Goal: Information Seeking & Learning: Find specific fact

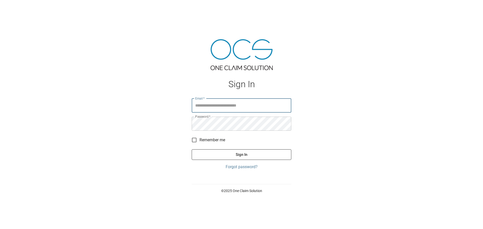
type input "**********"
click at [254, 154] on button "Sign In" at bounding box center [242, 155] width 100 height 11
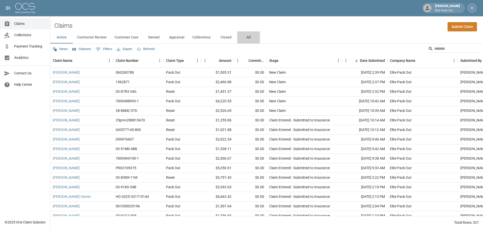
click at [246, 38] on button "All" at bounding box center [248, 37] width 23 height 12
click at [448, 49] on input "Search" at bounding box center [454, 49] width 40 height 8
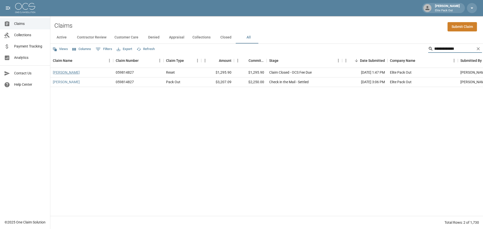
type input "**********"
click at [67, 74] on link "[PERSON_NAME]" at bounding box center [66, 72] width 27 height 5
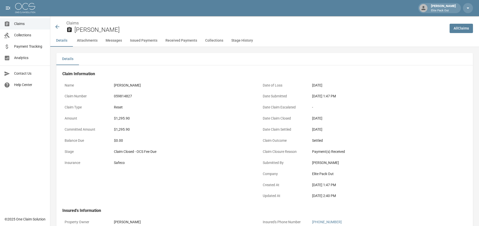
click at [120, 95] on div "059814827" at bounding box center [183, 95] width 138 height 5
copy div "059814827"
drag, startPoint x: 309, startPoint y: 95, endPoint x: 332, endPoint y: 98, distance: 23.4
click at [332, 98] on div "Date Submitted [DATE] 1:47 PM" at bounding box center [357, 96] width 192 height 11
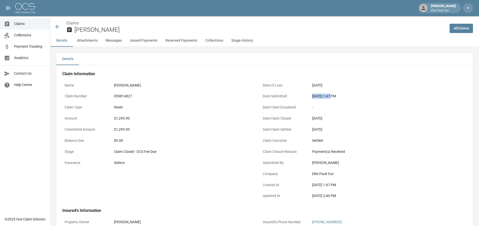
copy div "[DATE]"
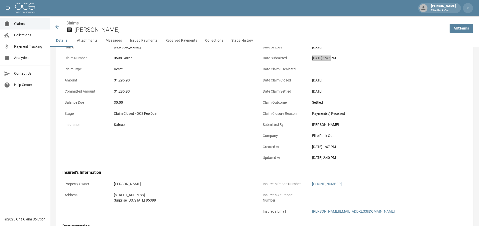
scroll to position [50, 0]
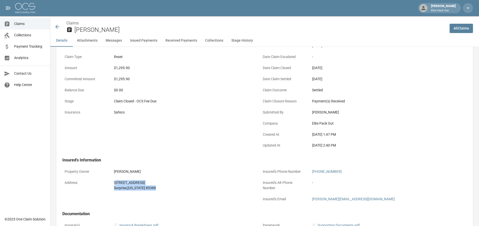
drag, startPoint x: 116, startPoint y: 178, endPoint x: 152, endPoint y: 194, distance: 39.7
click at [152, 194] on div "Property Owner [PERSON_NAME] Address [STREET_ADDRESS][US_STATE]" at bounding box center [155, 182] width 198 height 45
drag, startPoint x: 98, startPoint y: 178, endPoint x: 168, endPoint y: 188, distance: 70.1
click at [168, 188] on div "Address [STREET_ADDRESS][US_STATE]" at bounding box center [158, 184] width 192 height 15
copy div "[STREET_ADDRESS][US_STATE]"
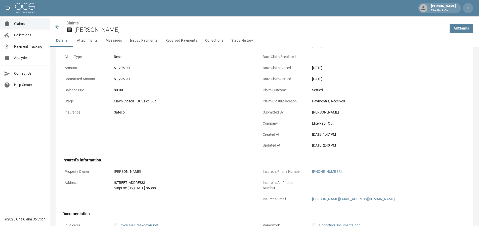
click at [127, 67] on div "$1,295.90" at bounding box center [183, 67] width 138 height 5
copy div "1,295.90"
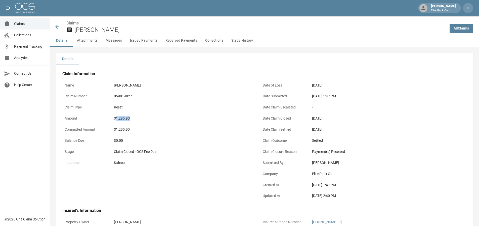
click at [58, 24] on icon at bounding box center [57, 27] width 6 height 6
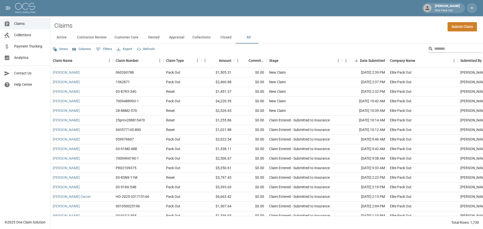
click at [435, 47] on input "Search" at bounding box center [454, 49] width 40 height 8
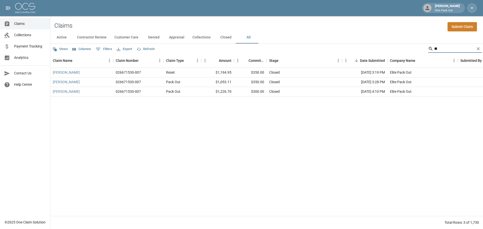
type input "*"
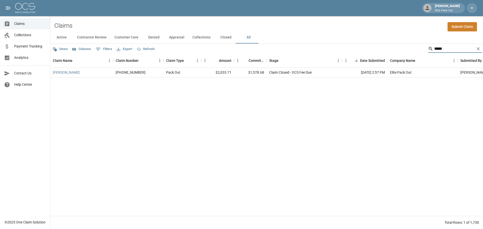
type input "*****"
click at [55, 72] on link "[PERSON_NAME]" at bounding box center [66, 72] width 27 height 5
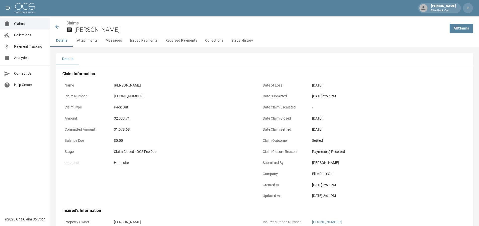
click at [132, 97] on div "[PHONE_NUMBER]" at bounding box center [183, 95] width 138 height 5
copy div "[PHONE_NUMBER]"
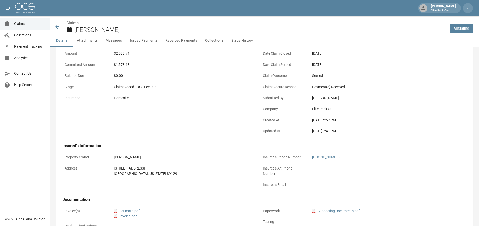
scroll to position [101, 0]
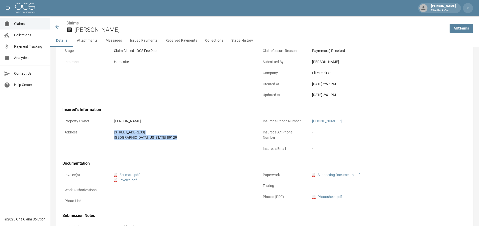
drag, startPoint x: 103, startPoint y: 129, endPoint x: 216, endPoint y: 146, distance: 114.4
click at [216, 146] on div "Property Owner [PERSON_NAME] Address [STREET_ADDRESS][US_STATE]" at bounding box center [155, 132] width 198 height 45
copy div "[STREET_ADDRESS][US_STATE]"
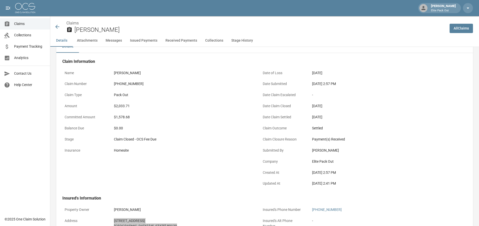
scroll to position [0, 0]
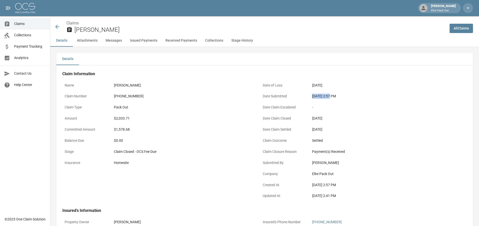
drag, startPoint x: 314, startPoint y: 95, endPoint x: 330, endPoint y: 95, distance: 16.4
click at [330, 95] on div "[DATE] 2:57 PM" at bounding box center [381, 95] width 138 height 5
copy div "[DATE]"
click at [122, 118] on div "$2,033.71" at bounding box center [183, 118] width 138 height 5
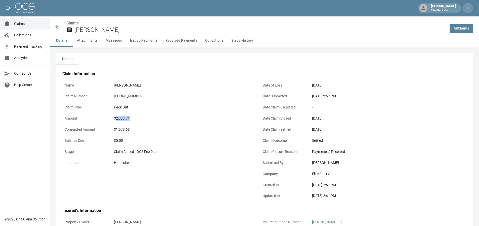
copy div "2,033.71"
click at [57, 27] on icon at bounding box center [57, 27] width 4 height 4
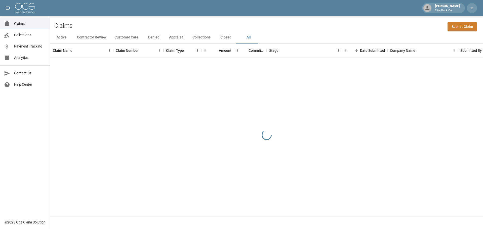
click at [344, 27] on div "Claims Submit Claim" at bounding box center [266, 23] width 433 height 15
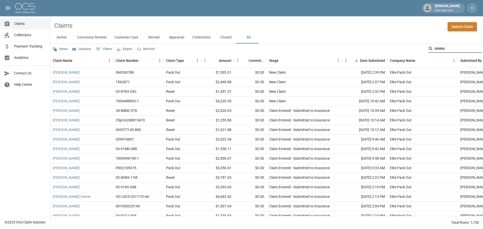
click at [434, 47] on input "Search" at bounding box center [454, 49] width 40 height 8
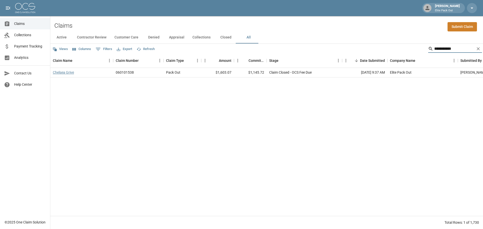
type input "**********"
click at [62, 73] on link "Chelsea Grive" at bounding box center [63, 72] width 21 height 5
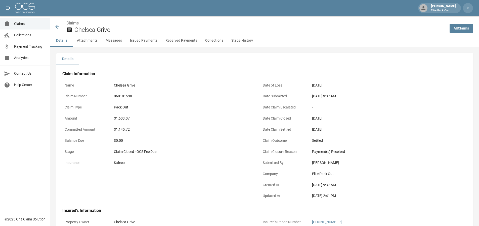
click at [122, 93] on div "060101538" at bounding box center [183, 96] width 143 height 10
click at [121, 95] on div "060101538" at bounding box center [183, 95] width 138 height 5
copy div "060101538"
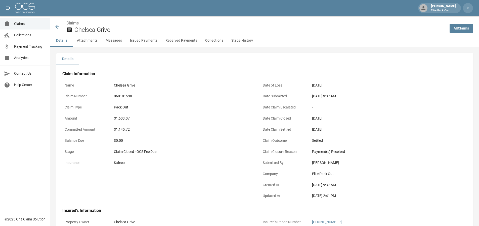
click at [166, 133] on div "$1,145.72" at bounding box center [183, 129] width 143 height 10
click at [121, 119] on div "$1,603.07" at bounding box center [183, 118] width 138 height 5
copy div "1,603.07"
click at [155, 101] on div "060101538" at bounding box center [183, 96] width 143 height 10
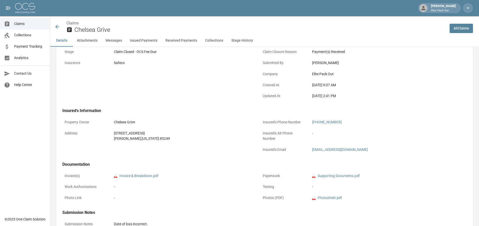
scroll to position [101, 0]
drag, startPoint x: 112, startPoint y: 130, endPoint x: 153, endPoint y: 149, distance: 45.5
click at [153, 149] on div "Property Owner Chelsea Grive Address [STREET_ADDRESS][US_STATE]" at bounding box center [155, 132] width 198 height 45
click at [338, 114] on div "Insured's Phone Number [PHONE_NUMBER] Insured's Alt Phone Number - Insured's Em…" at bounding box center [354, 132] width 198 height 45
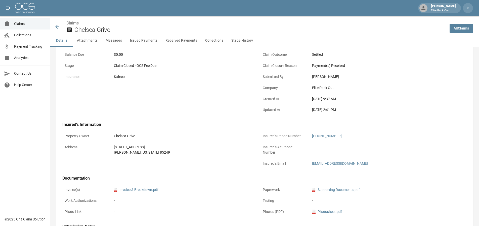
scroll to position [0, 0]
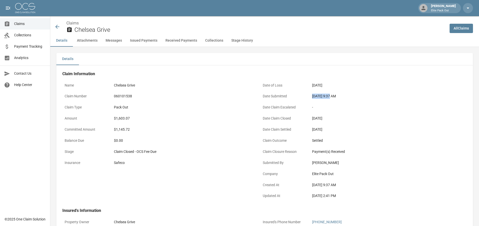
drag, startPoint x: 310, startPoint y: 96, endPoint x: 331, endPoint y: 96, distance: 20.6
click at [331, 96] on div "[DATE] 9:37 AM" at bounding box center [381, 96] width 143 height 10
click at [307, 92] on div "Date Submitted [DATE] 9:37 AM" at bounding box center [357, 96] width 192 height 11
drag, startPoint x: 308, startPoint y: 96, endPoint x: 332, endPoint y: 96, distance: 24.7
click at [332, 96] on div "Date Submitted [DATE] 9:37 AM" at bounding box center [357, 96] width 192 height 11
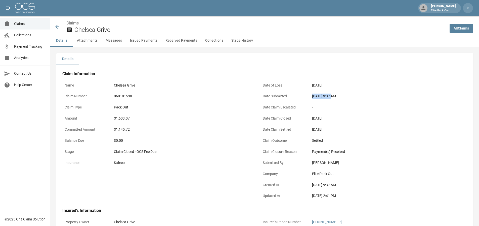
click at [332, 96] on div "[DATE] 9:37 AM" at bounding box center [381, 95] width 138 height 5
drag, startPoint x: 332, startPoint y: 96, endPoint x: 314, endPoint y: 97, distance: 18.6
click at [314, 97] on div "[DATE] 9:37 AM" at bounding box center [381, 95] width 138 height 5
click at [58, 25] on icon at bounding box center [57, 27] width 6 height 6
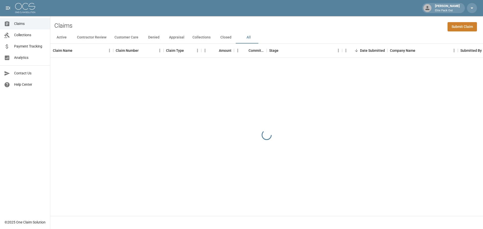
click at [317, 22] on div "Claims Submit Claim" at bounding box center [266, 23] width 433 height 15
click at [388, 20] on div "Claims Submit Claim" at bounding box center [266, 23] width 433 height 15
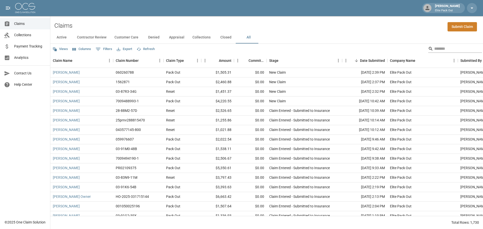
click at [442, 50] on input "Search" at bounding box center [454, 49] width 40 height 8
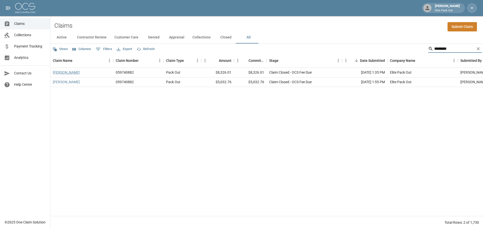
type input "********"
click at [70, 72] on link "[PERSON_NAME]" at bounding box center [66, 72] width 27 height 5
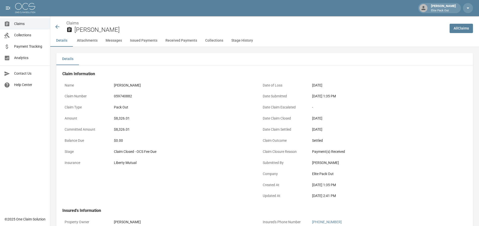
click at [121, 120] on div "$8,326.01" at bounding box center [183, 118] width 138 height 5
click at [126, 94] on div "059740882" at bounding box center [183, 95] width 138 height 5
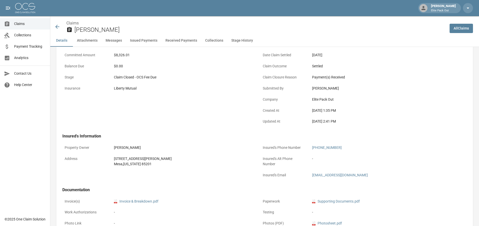
scroll to position [101, 0]
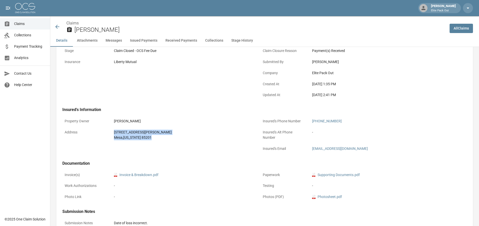
drag, startPoint x: 106, startPoint y: 131, endPoint x: 159, endPoint y: 140, distance: 53.5
click at [159, 140] on div "Address [STREET_ADDRESS][PERSON_NAME][US_STATE]" at bounding box center [158, 134] width 192 height 15
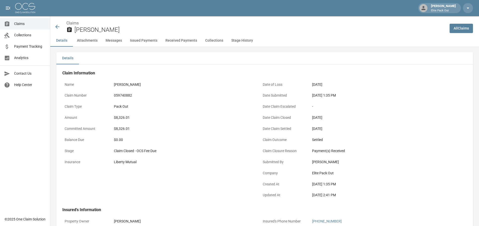
scroll to position [0, 0]
drag, startPoint x: 307, startPoint y: 94, endPoint x: 330, endPoint y: 100, distance: 23.9
click at [330, 100] on div "Date Submitted [DATE] 1:35 PM" at bounding box center [357, 96] width 192 height 11
click at [58, 27] on icon at bounding box center [57, 27] width 4 height 4
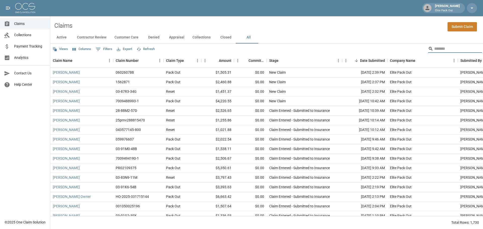
click at [434, 50] on input "Search" at bounding box center [454, 49] width 40 height 8
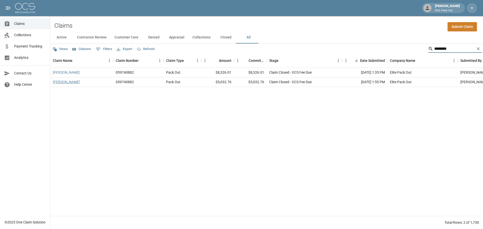
type input "********"
click at [71, 82] on link "[PERSON_NAME]" at bounding box center [66, 82] width 27 height 5
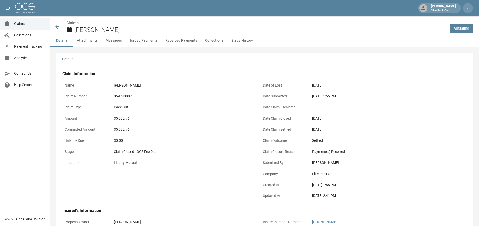
click at [122, 96] on div "059740882" at bounding box center [183, 95] width 138 height 5
click at [217, 129] on div "$5,032.76" at bounding box center [183, 129] width 138 height 5
drag, startPoint x: 313, startPoint y: 95, endPoint x: 330, endPoint y: 96, distance: 17.6
click at [330, 96] on div "[DATE] 1:55 PM" at bounding box center [381, 95] width 138 height 5
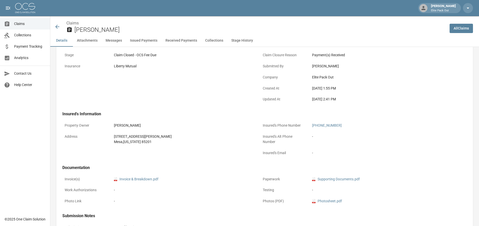
scroll to position [101, 0]
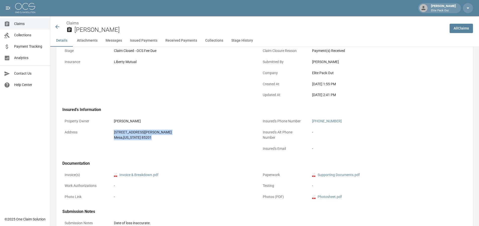
drag, startPoint x: 110, startPoint y: 128, endPoint x: 150, endPoint y: 140, distance: 41.6
click at [150, 140] on div "Address [STREET_ADDRESS][PERSON_NAME][US_STATE]" at bounding box center [158, 134] width 192 height 15
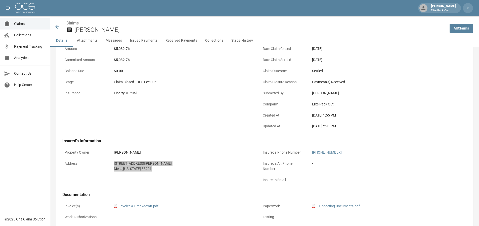
scroll to position [50, 0]
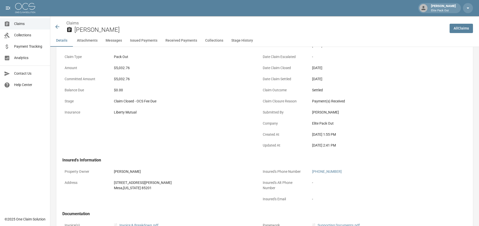
click at [126, 69] on div "$5,032.76" at bounding box center [183, 67] width 138 height 5
click at [58, 26] on icon at bounding box center [57, 27] width 6 height 6
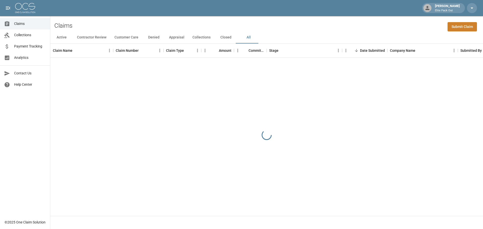
click at [417, 21] on div "Claims Submit Claim" at bounding box center [266, 23] width 433 height 15
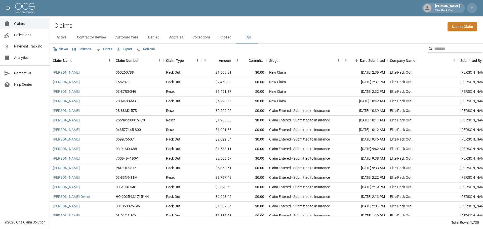
click at [434, 45] on input "Search" at bounding box center [454, 49] width 40 height 8
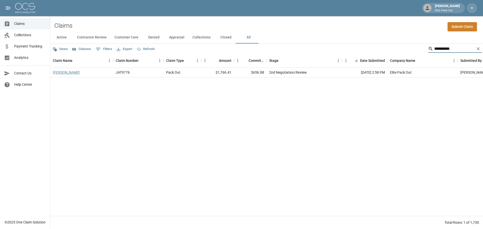
type input "**********"
click at [61, 75] on link "[PERSON_NAME]" at bounding box center [66, 72] width 27 height 5
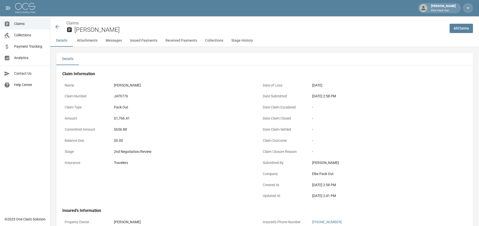
click at [117, 96] on div "JAT9776" at bounding box center [183, 95] width 138 height 5
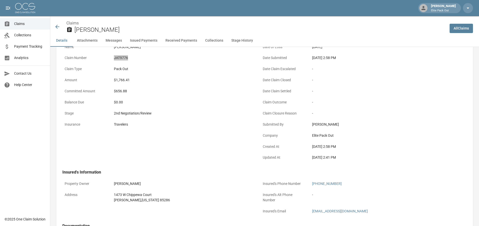
scroll to position [50, 0]
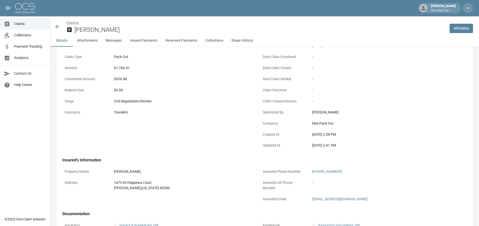
click at [123, 67] on div "$1,766.41" at bounding box center [183, 67] width 138 height 5
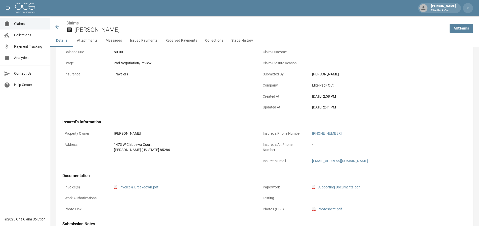
scroll to position [101, 0]
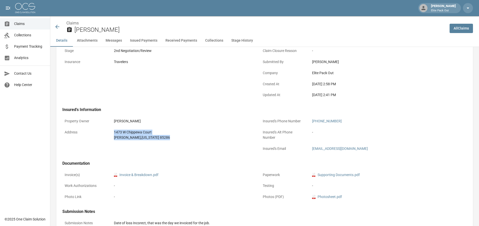
drag, startPoint x: 109, startPoint y: 127, endPoint x: 159, endPoint y: 144, distance: 52.6
click at [159, 144] on div "Property Owner [PERSON_NAME] Address [STREET_ADDRESS][US_STATE]" at bounding box center [155, 132] width 198 height 45
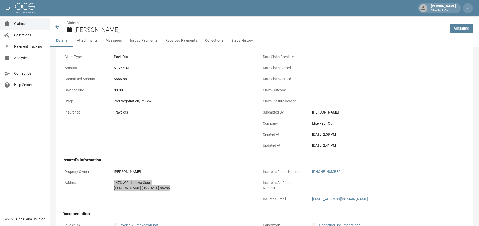
scroll to position [0, 0]
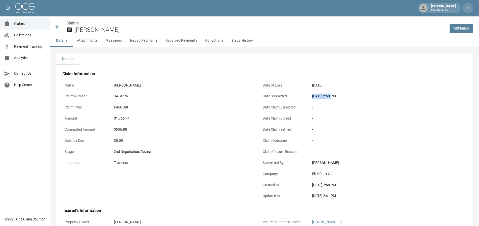
drag, startPoint x: 311, startPoint y: 96, endPoint x: 330, endPoint y: 97, distance: 19.4
click at [330, 97] on div "[DATE] 2:58 PM" at bounding box center [381, 96] width 143 height 10
click at [56, 29] on icon at bounding box center [57, 27] width 6 height 6
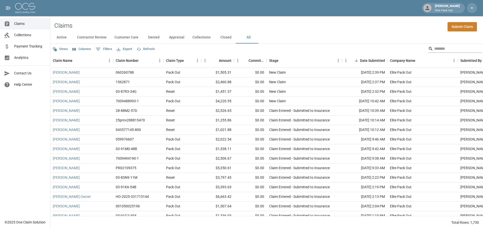
click at [446, 47] on input "Search" at bounding box center [454, 49] width 40 height 8
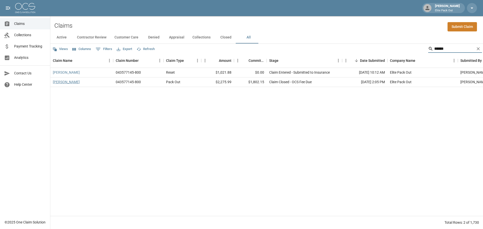
type input "*****"
click at [57, 80] on link "[PERSON_NAME]" at bounding box center [66, 82] width 27 height 5
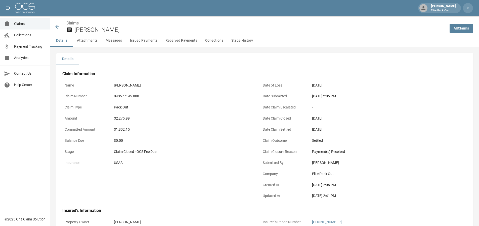
click at [130, 95] on div "043577145-800" at bounding box center [183, 95] width 138 height 5
click at [121, 118] on div "$2,275.99" at bounding box center [183, 118] width 138 height 5
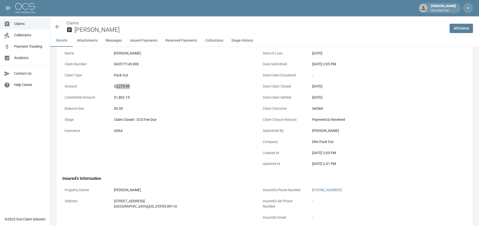
scroll to position [50, 0]
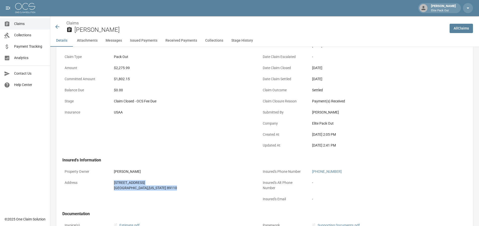
drag, startPoint x: 112, startPoint y: 178, endPoint x: 156, endPoint y: 190, distance: 44.9
click at [156, 190] on div "[STREET_ADDRESS][US_STATE]" at bounding box center [183, 184] width 143 height 15
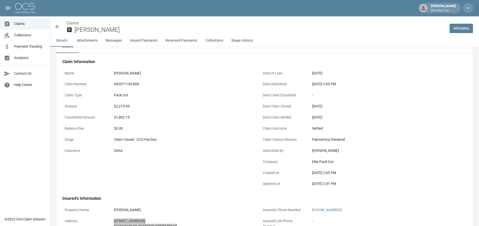
scroll to position [0, 0]
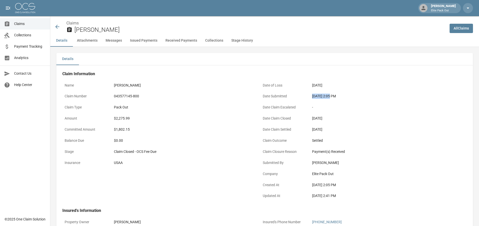
drag, startPoint x: 305, startPoint y: 96, endPoint x: 330, endPoint y: 96, distance: 25.2
click at [330, 96] on div "Date Submitted [DATE] 2:05 PM" at bounding box center [357, 96] width 192 height 11
click at [57, 28] on icon at bounding box center [57, 27] width 4 height 4
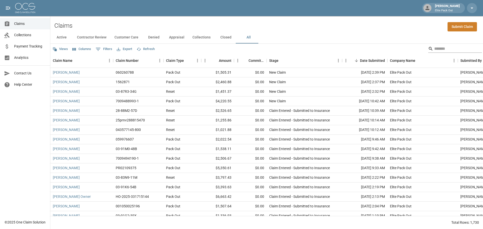
click at [457, 50] on input "Search" at bounding box center [454, 49] width 40 height 8
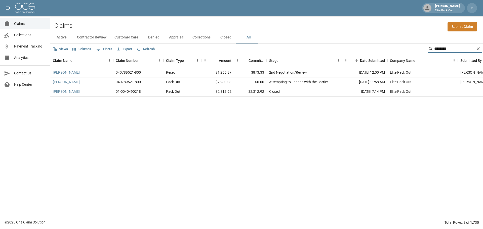
type input "********"
click at [65, 73] on link "[PERSON_NAME]" at bounding box center [66, 72] width 27 height 5
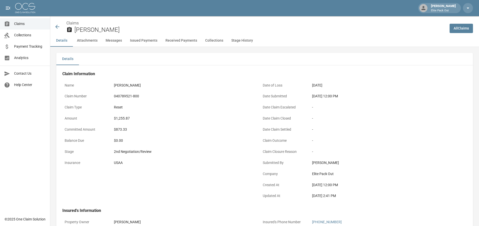
click at [132, 96] on div "040789521-800" at bounding box center [183, 95] width 138 height 5
click at [126, 117] on div "$1,255.87" at bounding box center [183, 118] width 138 height 5
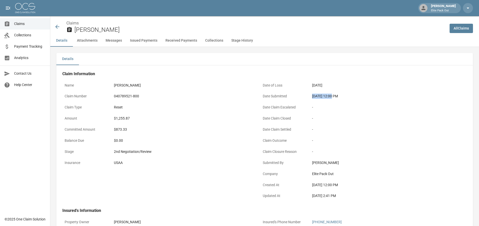
drag, startPoint x: 311, startPoint y: 96, endPoint x: 330, endPoint y: 99, distance: 19.3
click at [330, 99] on div "[DATE] 12:00 PM" at bounding box center [381, 96] width 143 height 10
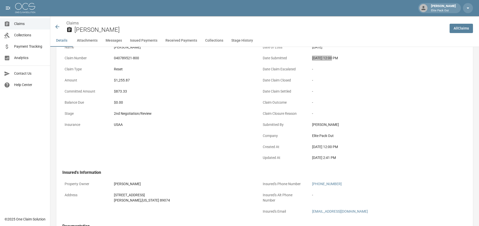
scroll to position [50, 0]
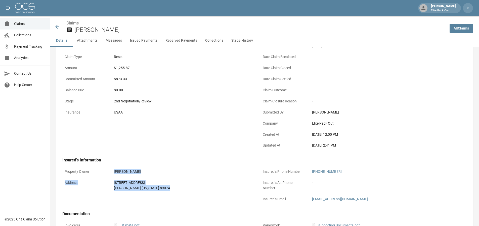
drag, startPoint x: 105, startPoint y: 172, endPoint x: 164, endPoint y: 193, distance: 63.0
click at [164, 193] on div "Property Owner [PERSON_NAME] Address [STREET_ADDRESS][PERSON_NAME][US_STATE]" at bounding box center [155, 182] width 198 height 45
drag, startPoint x: 164, startPoint y: 190, endPoint x: 107, endPoint y: 182, distance: 57.7
click at [164, 190] on div "[STREET_ADDRESS][PERSON_NAME][US_STATE]" at bounding box center [183, 184] width 143 height 15
click at [111, 180] on div "Address [STREET_ADDRESS][PERSON_NAME][US_STATE]" at bounding box center [158, 184] width 192 height 15
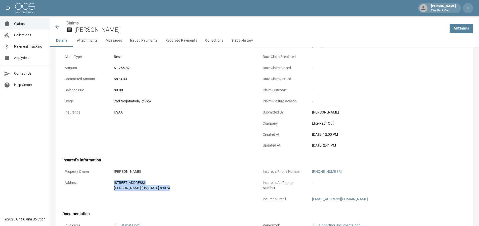
drag, startPoint x: 112, startPoint y: 181, endPoint x: 157, endPoint y: 186, distance: 45.6
click at [157, 186] on div "Address [STREET_ADDRESS][PERSON_NAME][US_STATE]" at bounding box center [158, 184] width 192 height 15
click at [57, 27] on icon at bounding box center [57, 27] width 4 height 4
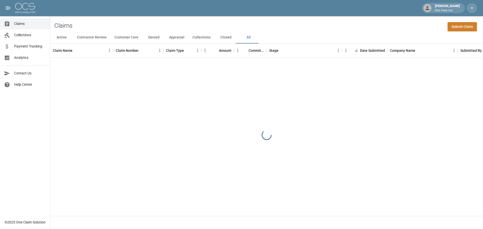
click at [408, 31] on div "Claims Submit Claim" at bounding box center [266, 23] width 433 height 15
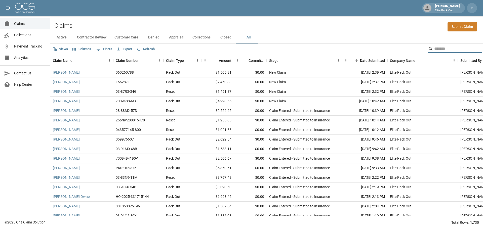
click at [435, 50] on input "Search" at bounding box center [454, 49] width 40 height 8
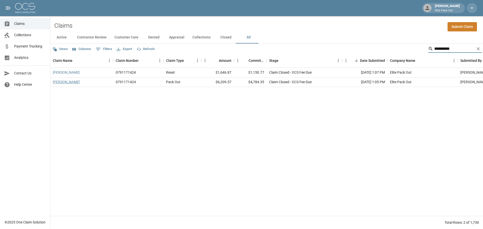
type input "**********"
click at [67, 83] on link "[PERSON_NAME]" at bounding box center [66, 82] width 27 height 5
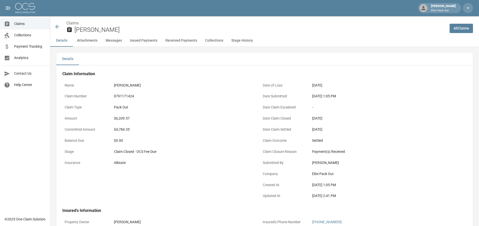
click at [117, 95] on div "0791171424" at bounding box center [183, 95] width 138 height 5
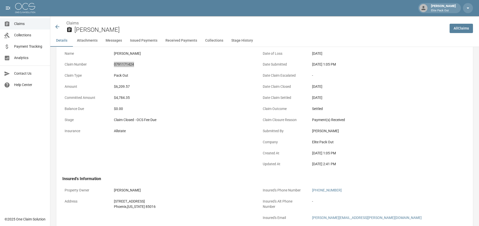
scroll to position [50, 0]
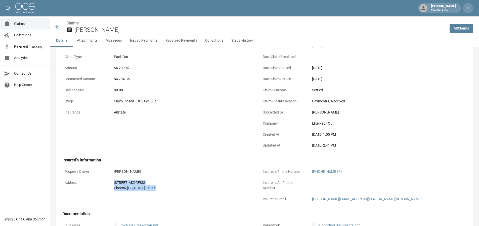
drag, startPoint x: 113, startPoint y: 178, endPoint x: 151, endPoint y: 188, distance: 39.3
click at [151, 188] on div "[STREET_ADDRESS][US_STATE]" at bounding box center [183, 184] width 143 height 15
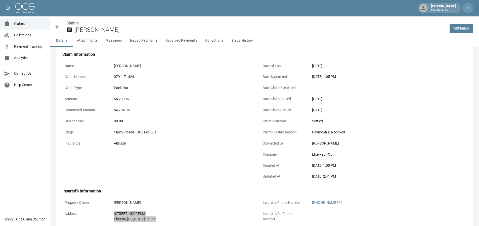
scroll to position [0, 0]
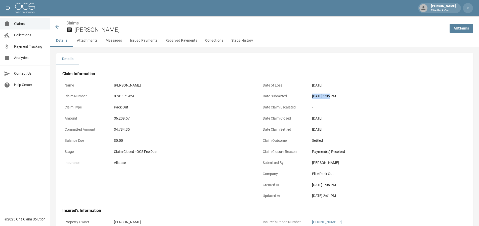
drag, startPoint x: 311, startPoint y: 95, endPoint x: 330, endPoint y: 97, distance: 18.7
click at [330, 97] on div "[DATE] 1:05 PM" at bounding box center [381, 96] width 143 height 10
click at [396, 116] on div "[DATE]" at bounding box center [381, 118] width 138 height 5
click at [123, 118] on div "$6,209.57" at bounding box center [183, 118] width 138 height 5
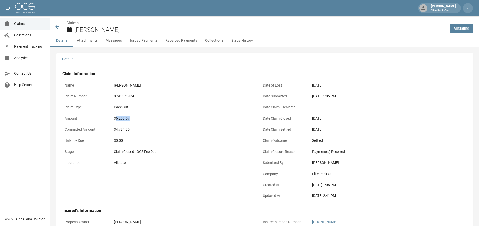
click at [59, 26] on icon at bounding box center [57, 27] width 6 height 6
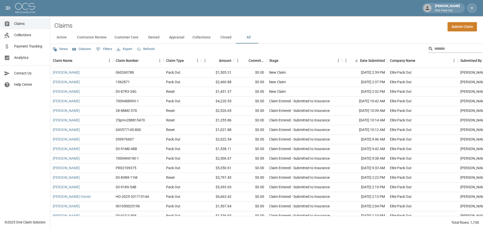
click at [443, 47] on input "Search" at bounding box center [454, 49] width 40 height 8
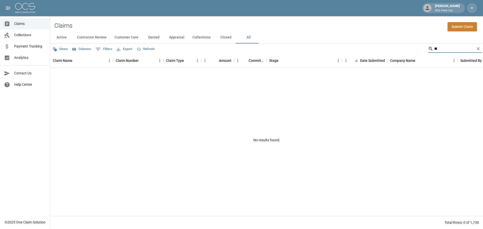
type input "*"
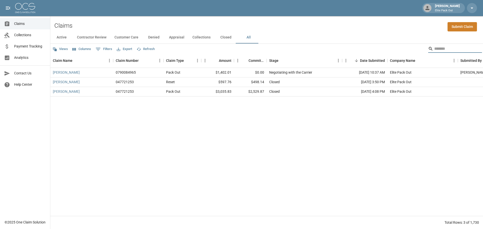
type input "*"
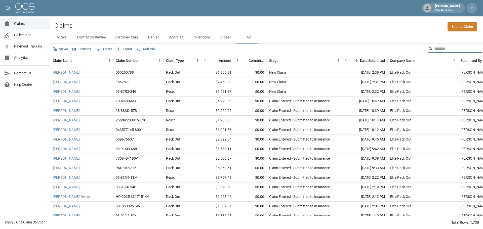
type input "*"
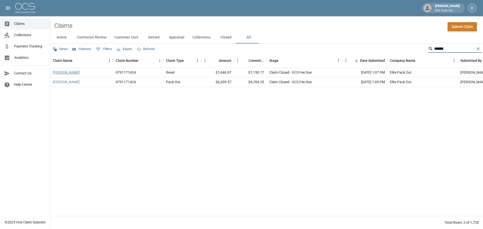
type input "******"
click at [58, 72] on link "[PERSON_NAME]" at bounding box center [66, 72] width 27 height 5
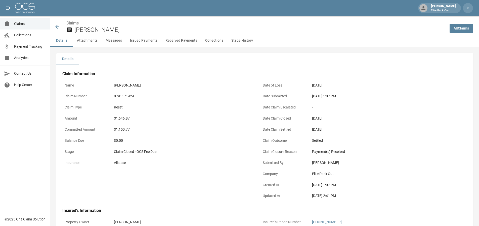
click at [122, 119] on div "$1,646.87" at bounding box center [183, 118] width 138 height 5
click at [161, 108] on div "Reset" at bounding box center [183, 106] width 138 height 5
click at [140, 75] on div "Name [PERSON_NAME] Claim Number 0791171424 Claim Type Reset Amount $1,646.87 Co…" at bounding box center [155, 138] width 198 height 128
click at [55, 25] on icon at bounding box center [57, 27] width 6 height 6
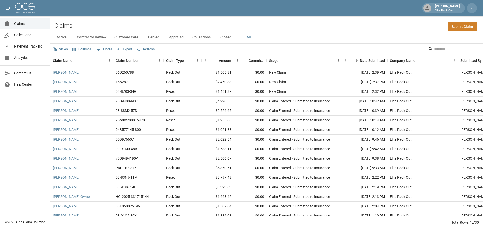
click at [435, 47] on input "Search" at bounding box center [454, 49] width 40 height 8
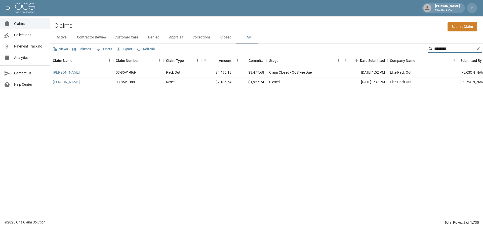
type input "********"
click at [74, 71] on link "[PERSON_NAME]" at bounding box center [66, 72] width 27 height 5
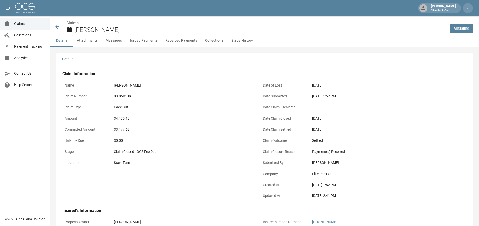
click at [129, 96] on div "03-85V1-86F" at bounding box center [183, 95] width 138 height 5
drag, startPoint x: 312, startPoint y: 96, endPoint x: 330, endPoint y: 97, distance: 17.6
click at [330, 97] on div "[DATE] 1:52 PM" at bounding box center [381, 96] width 143 height 10
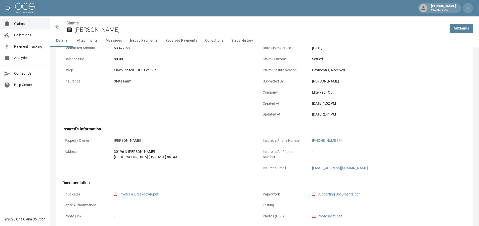
scroll to position [101, 0]
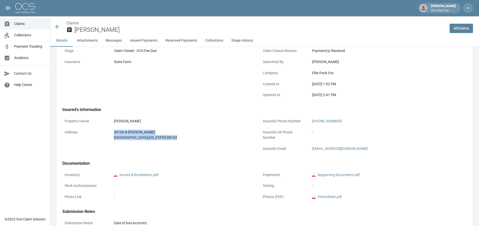
drag, startPoint x: 112, startPoint y: 130, endPoint x: 162, endPoint y: 142, distance: 51.3
click at [162, 142] on div "[STREET_ADDRESS][US_STATE]" at bounding box center [183, 134] width 143 height 15
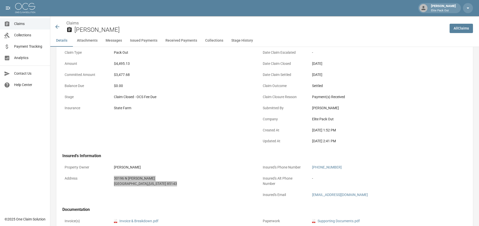
scroll to position [0, 0]
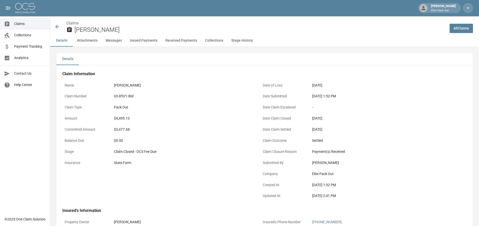
click at [123, 119] on div "$4,495.13" at bounding box center [183, 118] width 138 height 5
click at [56, 27] on icon at bounding box center [57, 27] width 6 height 6
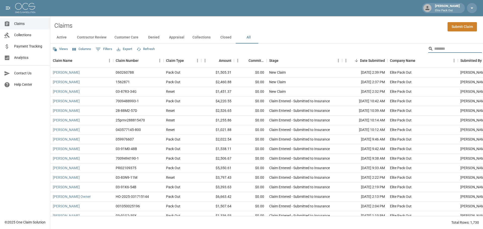
click at [434, 47] on input "Search" at bounding box center [454, 49] width 40 height 8
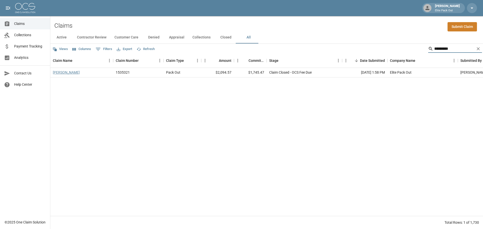
type input "*********"
click at [73, 72] on link "[PERSON_NAME]" at bounding box center [66, 72] width 27 height 5
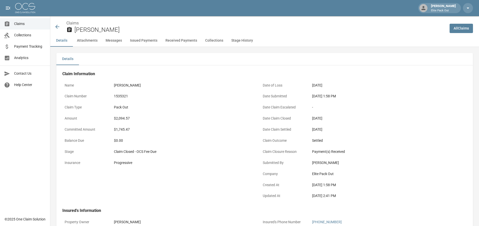
click at [119, 95] on div "1535321" at bounding box center [183, 95] width 138 height 5
click at [123, 117] on div "$2,094.57" at bounding box center [183, 118] width 138 height 5
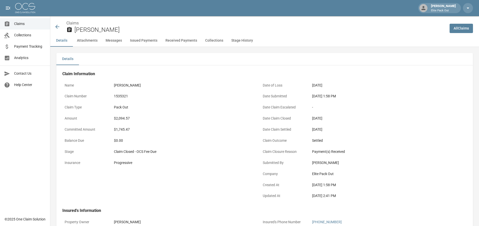
click at [193, 125] on div "$1,745.47" at bounding box center [183, 129] width 143 height 10
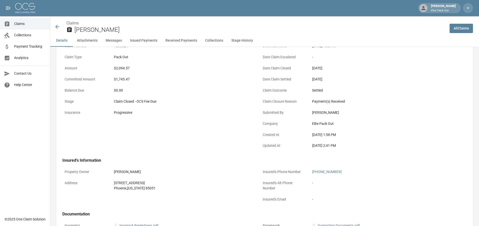
scroll to position [101, 0]
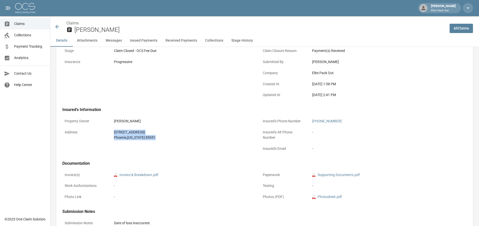
drag, startPoint x: 112, startPoint y: 131, endPoint x: 157, endPoint y: 136, distance: 44.6
click at [157, 136] on div "[STREET_ADDRESS][US_STATE]" at bounding box center [183, 134] width 143 height 15
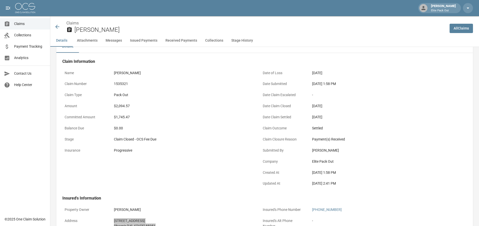
scroll to position [0, 0]
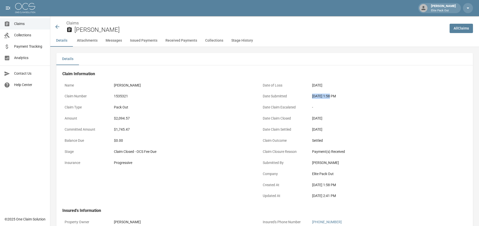
drag, startPoint x: 313, startPoint y: 96, endPoint x: 331, endPoint y: 97, distance: 18.4
click at [331, 97] on div "[DATE] 1:58 PM" at bounding box center [381, 95] width 138 height 5
click at [58, 25] on icon at bounding box center [57, 27] width 6 height 6
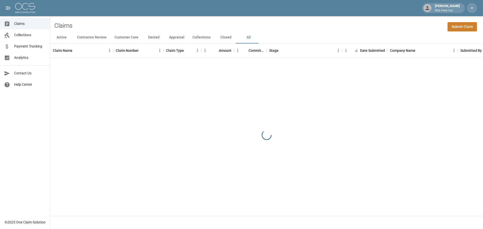
click at [410, 30] on div "Claims Submit Claim" at bounding box center [266, 23] width 433 height 15
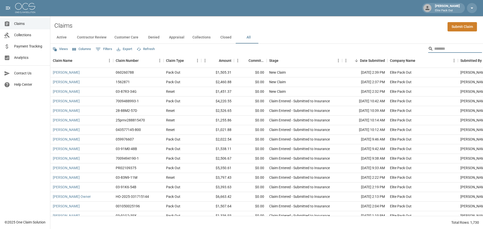
click at [434, 49] on input "Search" at bounding box center [454, 49] width 40 height 8
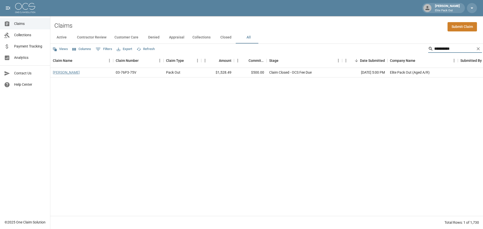
type input "**********"
click at [63, 73] on link "[PERSON_NAME]" at bounding box center [66, 72] width 27 height 5
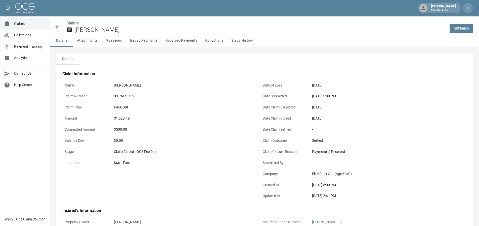
click at [125, 96] on div "03-76P3-75V" at bounding box center [183, 95] width 138 height 5
click at [126, 118] on div "$1,528.49" at bounding box center [183, 118] width 138 height 5
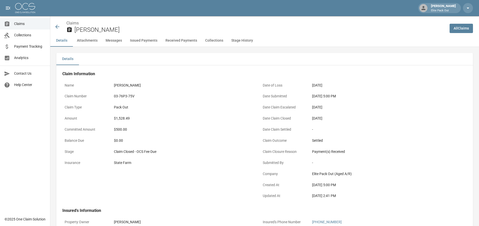
click at [152, 81] on div "[PERSON_NAME]" at bounding box center [183, 85] width 143 height 10
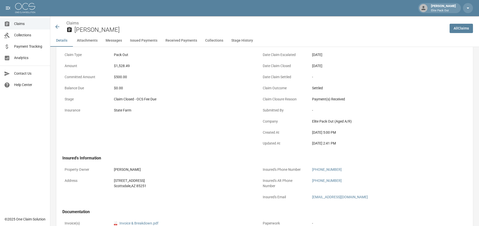
scroll to position [50, 0]
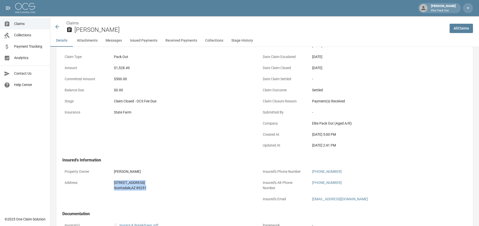
drag, startPoint x: 114, startPoint y: 179, endPoint x: 174, endPoint y: 192, distance: 61.5
click at [174, 192] on div "[STREET_ADDRESS]" at bounding box center [183, 184] width 143 height 15
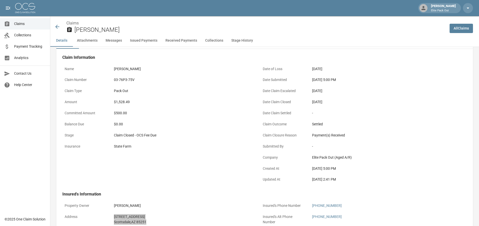
scroll to position [0, 0]
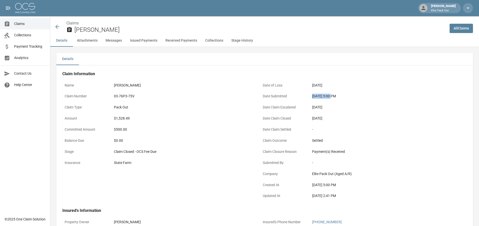
drag, startPoint x: 311, startPoint y: 97, endPoint x: 332, endPoint y: 98, distance: 21.2
click at [332, 98] on div "[DATE] 5:00 PM" at bounding box center [381, 96] width 143 height 10
click at [59, 28] on icon at bounding box center [57, 27] width 6 height 6
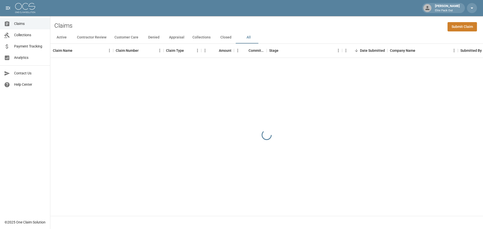
click at [372, 28] on div "Claims Submit Claim" at bounding box center [266, 23] width 433 height 15
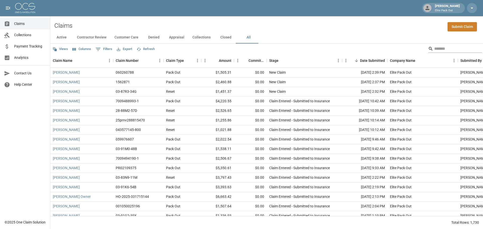
click at [435, 51] on input "Search" at bounding box center [454, 49] width 40 height 8
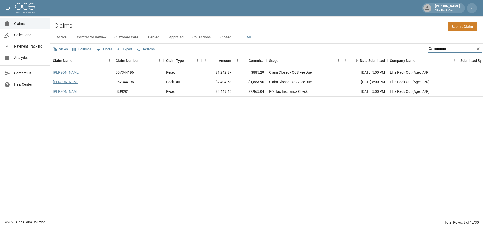
type input "********"
click at [63, 81] on link "[PERSON_NAME]" at bounding box center [66, 82] width 27 height 5
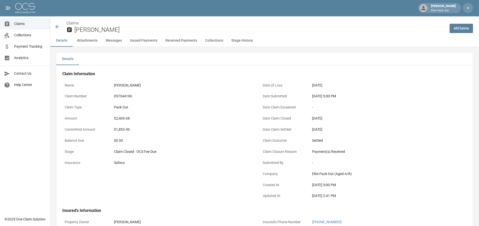
click at [128, 96] on div "057344196" at bounding box center [183, 95] width 138 height 5
click at [119, 120] on div "$2,404.68" at bounding box center [183, 118] width 138 height 5
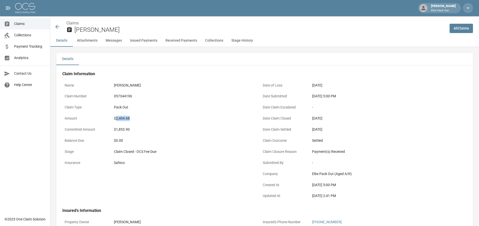
click at [171, 117] on div "$2,404.68" at bounding box center [183, 118] width 138 height 5
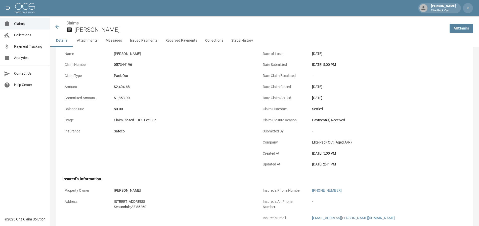
scroll to position [50, 0]
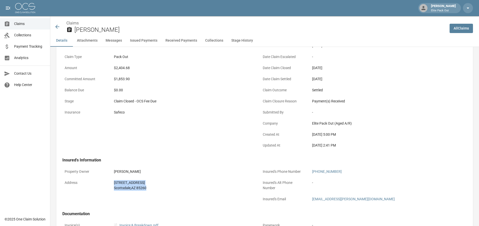
drag, startPoint x: 109, startPoint y: 183, endPoint x: 149, endPoint y: 192, distance: 40.2
click at [149, 192] on div "Address [STREET_ADDRESS]" at bounding box center [158, 184] width 192 height 15
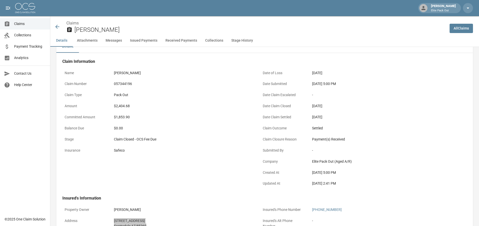
scroll to position [0, 0]
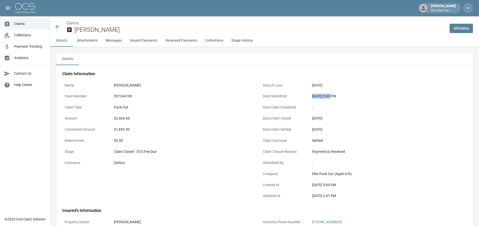
drag, startPoint x: 310, startPoint y: 97, endPoint x: 332, endPoint y: 97, distance: 21.6
click at [332, 97] on div "[DATE] 5:00 PM" at bounding box center [381, 96] width 143 height 10
click at [59, 27] on icon at bounding box center [57, 27] width 4 height 4
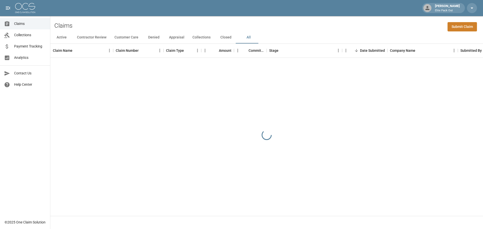
click at [386, 27] on div "Claims Submit Claim" at bounding box center [266, 23] width 433 height 15
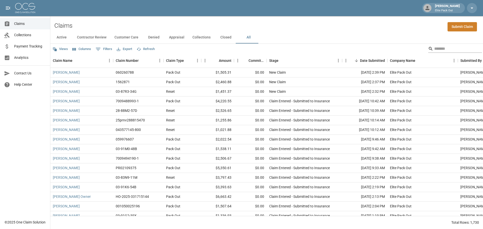
click at [440, 49] on input "Search" at bounding box center [454, 49] width 40 height 8
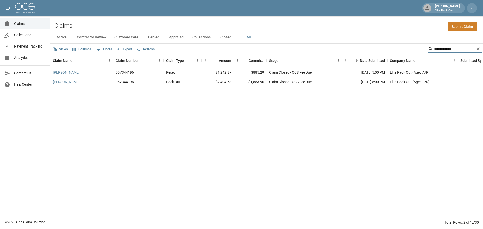
type input "**********"
click at [57, 73] on link "[PERSON_NAME]" at bounding box center [66, 72] width 27 height 5
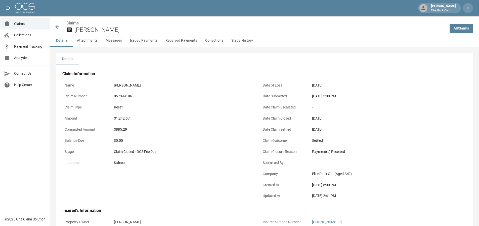
click at [119, 116] on div "$1,242.37" at bounding box center [183, 118] width 138 height 5
click at [119, 117] on div "$1,242.37" at bounding box center [183, 118] width 138 height 5
click at [54, 26] on div "Claims [PERSON_NAME]" at bounding box center [248, 25] width 396 height 18
click at [55, 26] on icon at bounding box center [57, 27] width 6 height 6
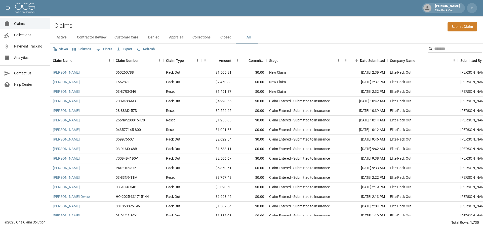
click at [434, 51] on input "Search" at bounding box center [454, 49] width 40 height 8
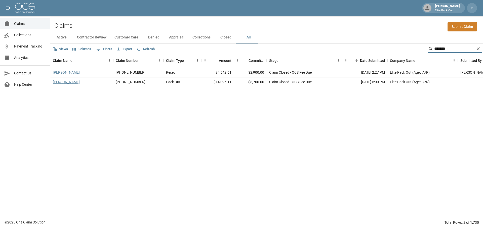
type input "******"
click at [72, 82] on link "[PERSON_NAME]" at bounding box center [66, 82] width 27 height 5
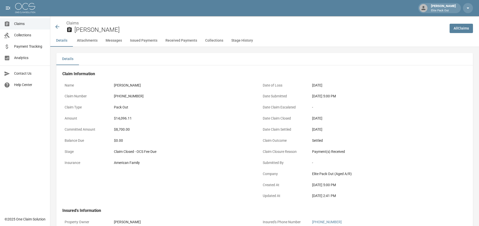
click at [119, 95] on div "[PHONE_NUMBER]" at bounding box center [183, 95] width 138 height 5
click at [126, 119] on div "$14,096.11" at bounding box center [183, 118] width 138 height 5
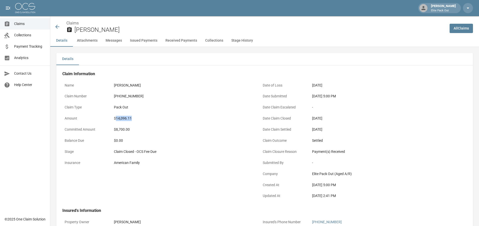
click at [126, 119] on div "$14,096.11" at bounding box center [183, 118] width 138 height 5
drag, startPoint x: 323, startPoint y: 100, endPoint x: 330, endPoint y: 100, distance: 7.0
click at [330, 100] on div "Date Submitted [DATE] 5:00 PM" at bounding box center [357, 96] width 192 height 11
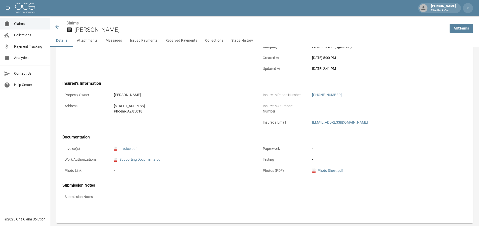
scroll to position [151, 0]
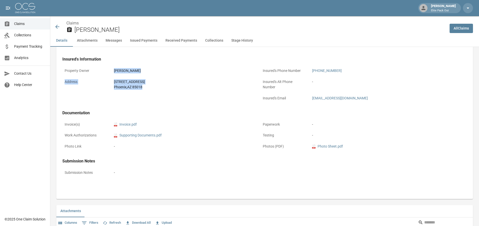
drag, startPoint x: 98, startPoint y: 76, endPoint x: 165, endPoint y: 95, distance: 68.7
click at [165, 95] on div "Property Owner [PERSON_NAME] Address [STREET_ADDRESS]" at bounding box center [155, 82] width 198 height 45
drag, startPoint x: 114, startPoint y: 80, endPoint x: 148, endPoint y: 98, distance: 38.7
click at [148, 98] on div "Property Owner [PERSON_NAME] Address [STREET_ADDRESS]" at bounding box center [155, 82] width 198 height 45
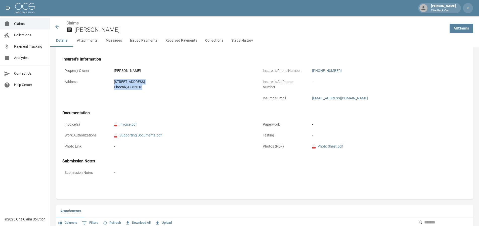
click at [57, 24] on icon at bounding box center [57, 27] width 6 height 6
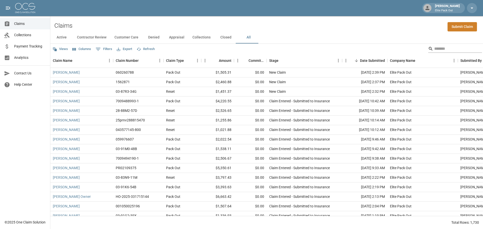
click at [436, 50] on input "Search" at bounding box center [454, 49] width 40 height 8
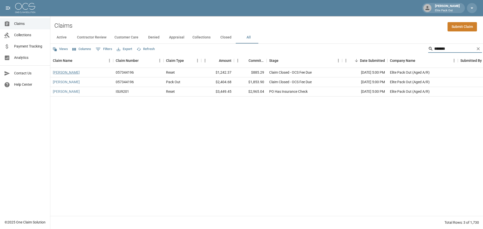
type input "*******"
click at [61, 72] on link "[PERSON_NAME]" at bounding box center [66, 72] width 27 height 5
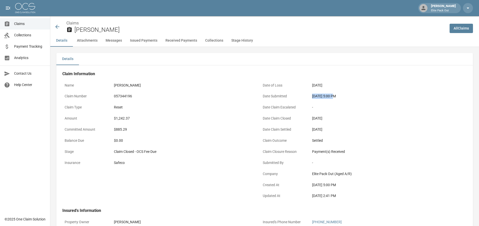
drag, startPoint x: 308, startPoint y: 97, endPoint x: 333, endPoint y: 98, distance: 24.9
click at [333, 98] on div "Date Submitted [DATE] 5:00 PM" at bounding box center [357, 96] width 192 height 11
click at [56, 28] on icon at bounding box center [57, 27] width 6 height 6
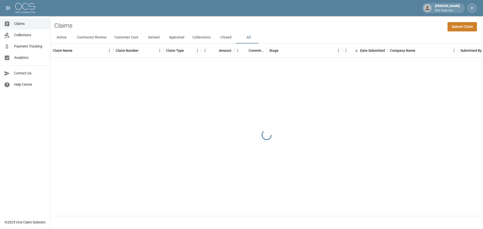
click at [376, 20] on div "Claims Submit Claim" at bounding box center [266, 23] width 433 height 15
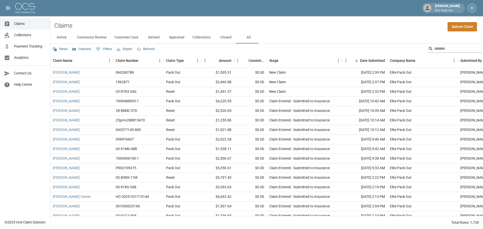
click at [434, 48] on input "Search" at bounding box center [454, 49] width 40 height 8
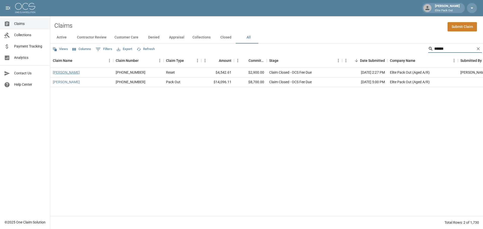
type input "******"
click at [68, 73] on link "[PERSON_NAME]" at bounding box center [66, 72] width 27 height 5
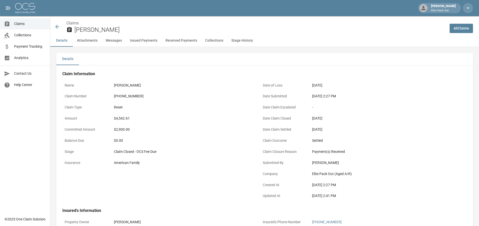
click at [126, 116] on div "$4,542.61" at bounding box center [183, 118] width 138 height 5
drag, startPoint x: 299, startPoint y: 97, endPoint x: 330, endPoint y: 98, distance: 31.2
click at [330, 98] on div "Date Submitted [DATE] 2:27 PM" at bounding box center [357, 96] width 192 height 11
click at [60, 26] on icon at bounding box center [57, 27] width 6 height 6
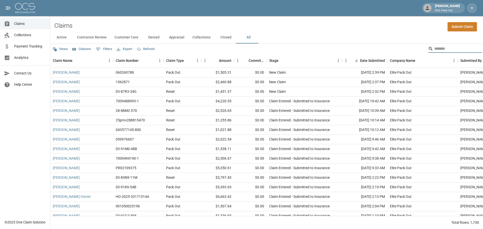
click at [436, 49] on input "Search" at bounding box center [454, 49] width 40 height 8
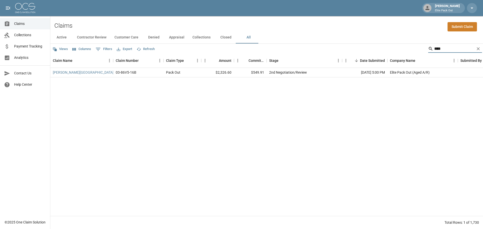
type input "****"
click at [59, 75] on link "[PERSON_NAME][GEOGRAPHIC_DATA]" at bounding box center [83, 72] width 61 height 5
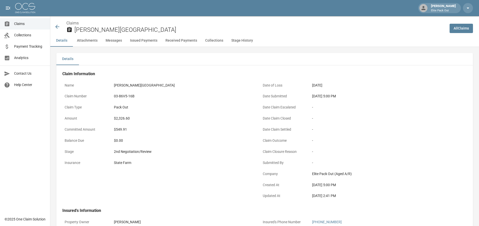
click at [120, 119] on div "$2,326.60" at bounding box center [183, 118] width 138 height 5
click at [126, 97] on div "03-86V5-16B" at bounding box center [183, 95] width 138 height 5
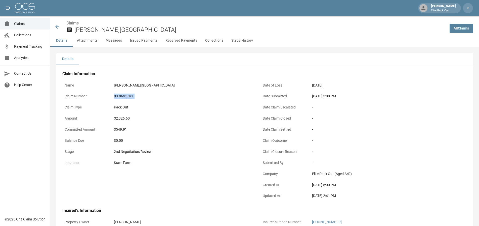
click at [126, 97] on div "03-86V5-16B" at bounding box center [183, 95] width 138 height 5
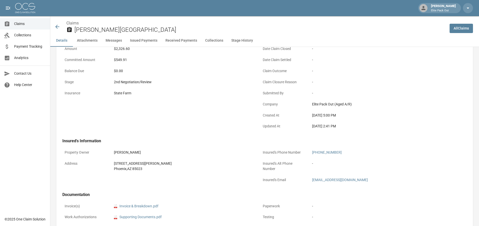
scroll to position [101, 0]
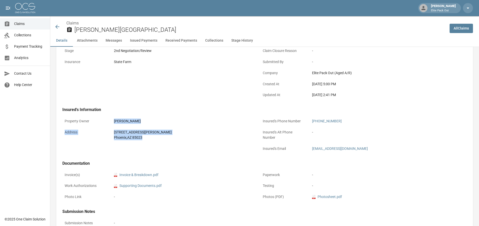
drag, startPoint x: 107, startPoint y: 126, endPoint x: 145, endPoint y: 139, distance: 40.4
click at [145, 139] on div "Property Owner [PERSON_NAME] Address [STREET_ADDRESS][PERSON_NAME]" at bounding box center [155, 132] width 198 height 45
click at [145, 139] on div "[GEOGRAPHIC_DATA] , AZ 85023" at bounding box center [183, 137] width 138 height 5
drag, startPoint x: 106, startPoint y: 129, endPoint x: 180, endPoint y: 146, distance: 76.3
click at [180, 147] on div "Property Owner [PERSON_NAME] Address [STREET_ADDRESS][PERSON_NAME]" at bounding box center [155, 132] width 198 height 45
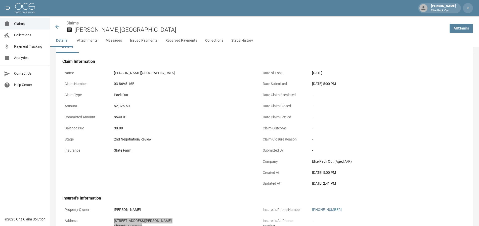
scroll to position [0, 0]
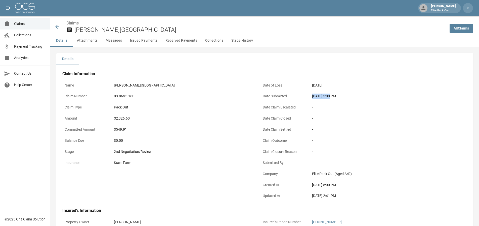
drag, startPoint x: 313, startPoint y: 97, endPoint x: 328, endPoint y: 97, distance: 15.1
click at [328, 97] on div "[DATE] 5:00 PM" at bounding box center [381, 95] width 138 height 5
click at [54, 26] on icon at bounding box center [57, 27] width 6 height 6
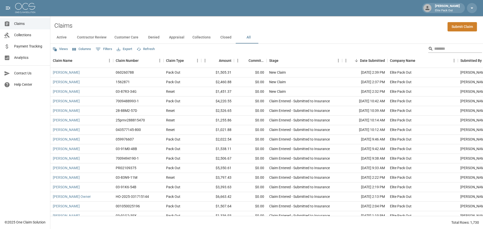
click at [437, 51] on input "Search" at bounding box center [454, 49] width 40 height 8
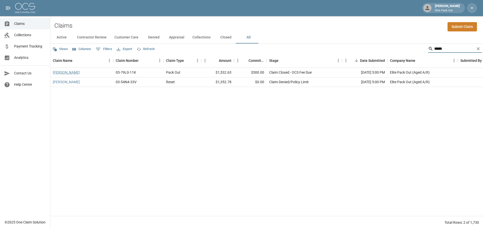
type input "*****"
click at [63, 73] on link "[PERSON_NAME]" at bounding box center [66, 72] width 27 height 5
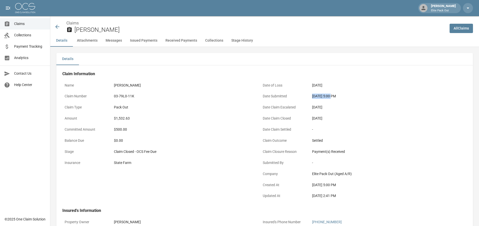
drag, startPoint x: 311, startPoint y: 96, endPoint x: 331, endPoint y: 96, distance: 19.9
click at [331, 96] on div "[DATE] 5:00 PM" at bounding box center [381, 96] width 143 height 10
click at [123, 118] on div "$1,532.63" at bounding box center [183, 118] width 138 height 5
click at [127, 95] on div "03-79L0-11K" at bounding box center [183, 95] width 138 height 5
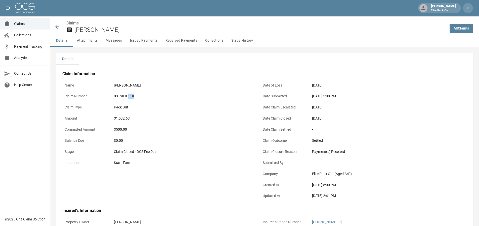
click at [127, 95] on div "03-79L0-11K" at bounding box center [183, 95] width 138 height 5
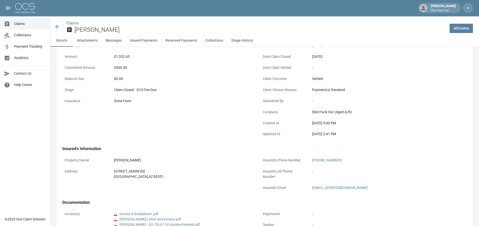
scroll to position [101, 0]
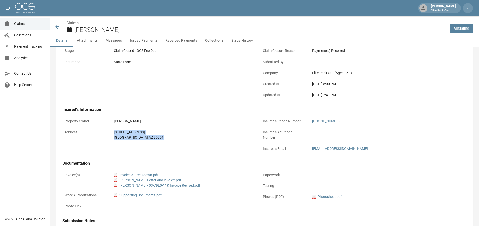
drag, startPoint x: 109, startPoint y: 130, endPoint x: 145, endPoint y: 140, distance: 36.9
click at [145, 140] on div "Address [STREET_ADDRESS]" at bounding box center [158, 134] width 192 height 15
click at [55, 28] on icon at bounding box center [57, 27] width 6 height 6
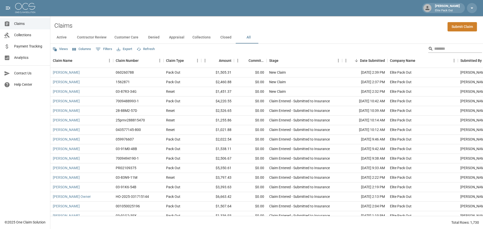
click at [442, 48] on input "Search" at bounding box center [454, 49] width 40 height 8
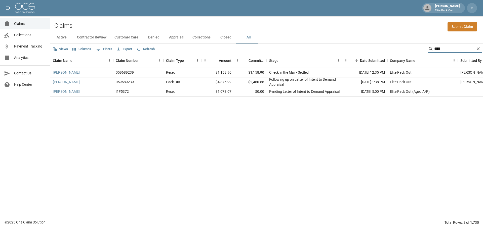
type input "****"
click at [68, 73] on link "[PERSON_NAME]" at bounding box center [66, 72] width 27 height 5
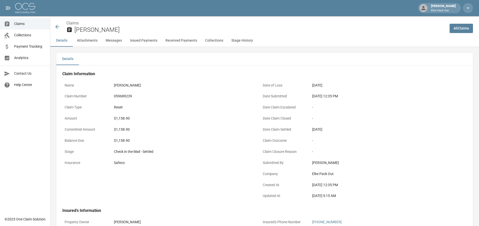
click at [120, 97] on div "059689239" at bounding box center [183, 95] width 138 height 5
click at [122, 119] on div "$1,158.90" at bounding box center [183, 118] width 138 height 5
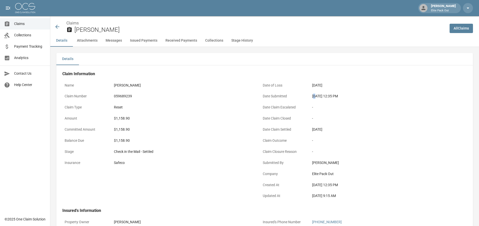
click at [317, 97] on div "[DATE] 12:35 PM" at bounding box center [381, 95] width 138 height 5
drag, startPoint x: 310, startPoint y: 97, endPoint x: 330, endPoint y: 98, distance: 19.9
click at [330, 98] on div "[DATE] 12:35 PM" at bounding box center [381, 96] width 143 height 10
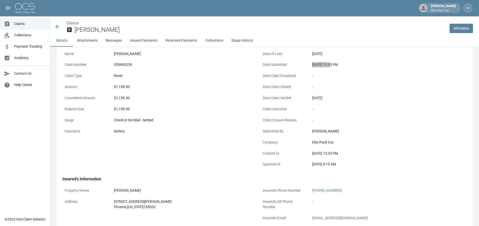
scroll to position [50, 0]
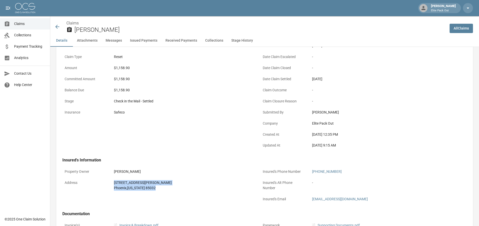
drag, startPoint x: 109, startPoint y: 180, endPoint x: 178, endPoint y: 192, distance: 69.6
click at [178, 192] on div "Address [STREET_ADDRESS][PERSON_NAME][US_STATE]" at bounding box center [158, 184] width 192 height 15
